Goal: Navigation & Orientation: Go to known website

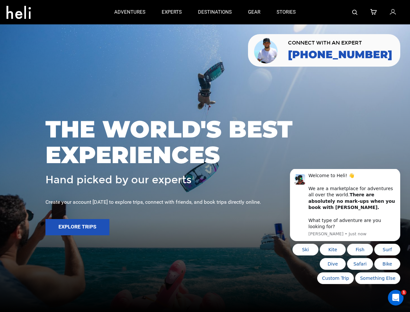
click at [205, 156] on span "THE WORLD'S BEST EXPERIENCES" at bounding box center [204, 141] width 319 height 51
click at [19, 10] on icon at bounding box center [18, 10] width 24 height 10
click at [356, 12] on img at bounding box center [355, 12] width 5 height 5
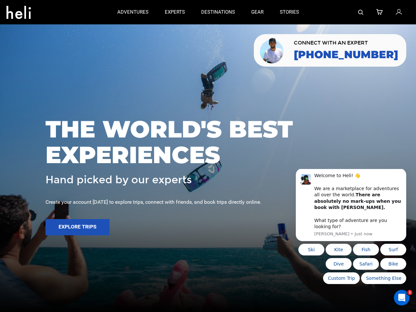
click at [205, 156] on span "THE WORLD'S BEST EXPERIENCES" at bounding box center [207, 141] width 325 height 51
click at [77, 227] on button "Explore Trips" at bounding box center [77, 227] width 64 height 16
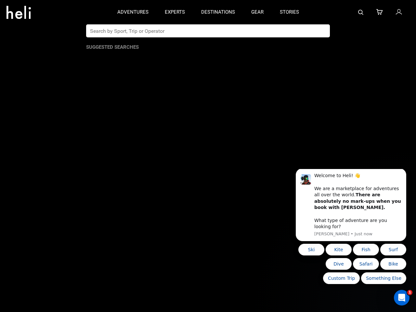
click at [345, 208] on b "There are absolutely no mark-ups when you book with [PERSON_NAME]." at bounding box center [357, 201] width 87 height 18
